Goal: Task Accomplishment & Management: Manage account settings

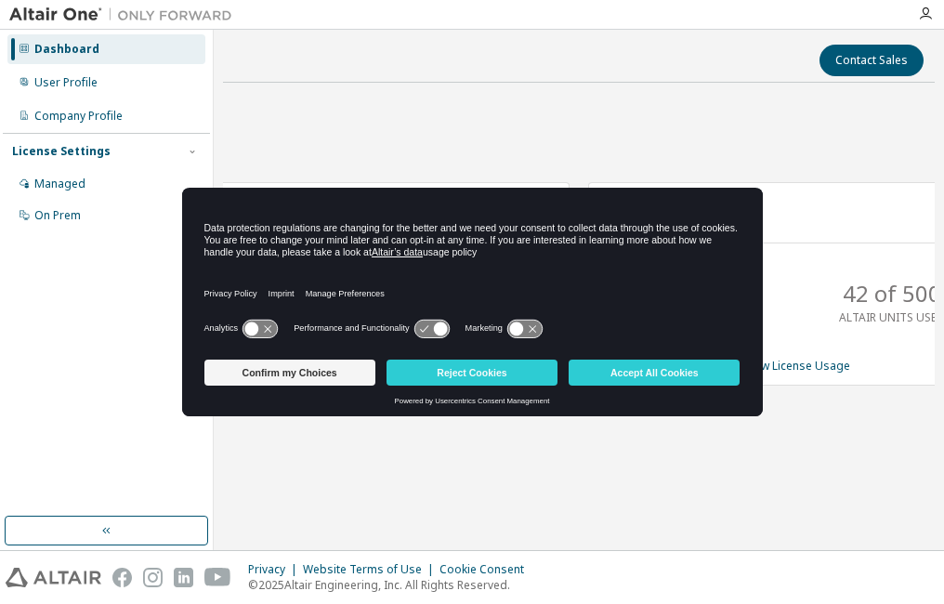
click at [513, 358] on div "Confirm my Choices Reject Cookies Accept All Cookies" at bounding box center [472, 374] width 536 height 45
click at [503, 381] on button "Reject Cookies" at bounding box center [471, 372] width 171 height 26
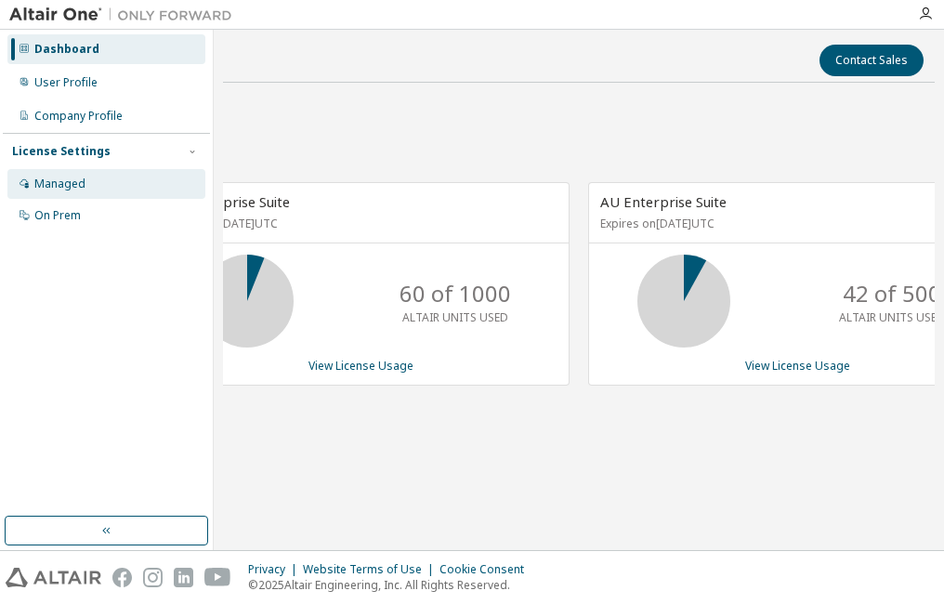
click at [119, 188] on div "Managed" at bounding box center [106, 184] width 198 height 30
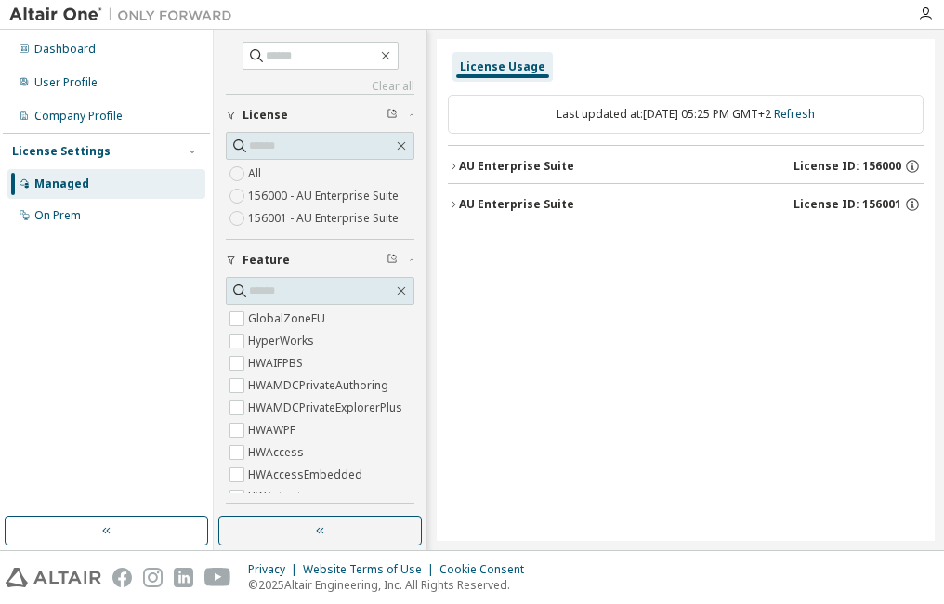
click at [459, 169] on div "AU Enterprise Suite" at bounding box center [516, 166] width 115 height 15
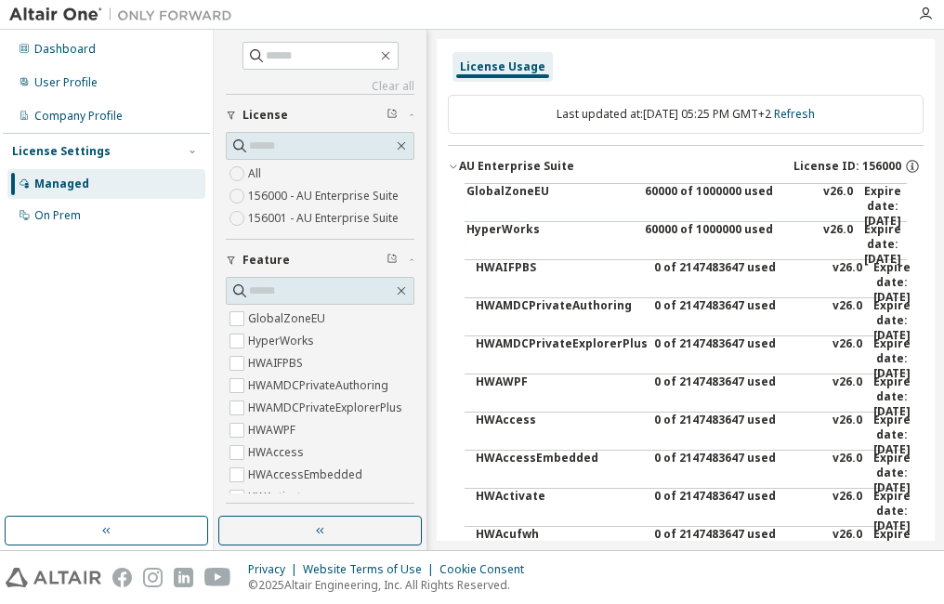
click at [459, 169] on div "AU Enterprise Suite" at bounding box center [516, 166] width 115 height 15
